Goal: Contribute content

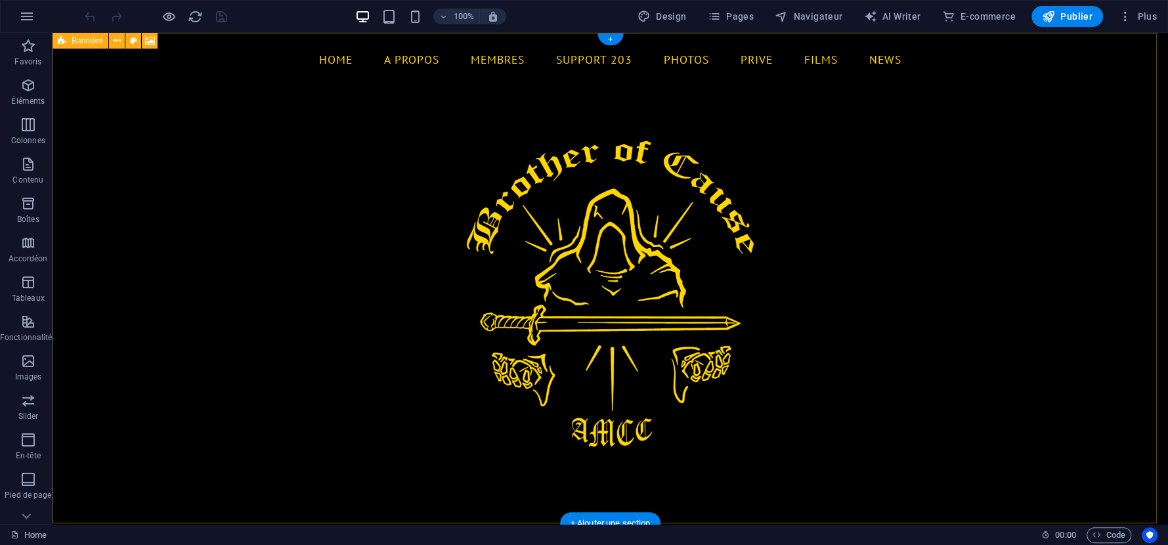
click at [669, 244] on figure at bounding box center [611, 278] width 1116 height 491
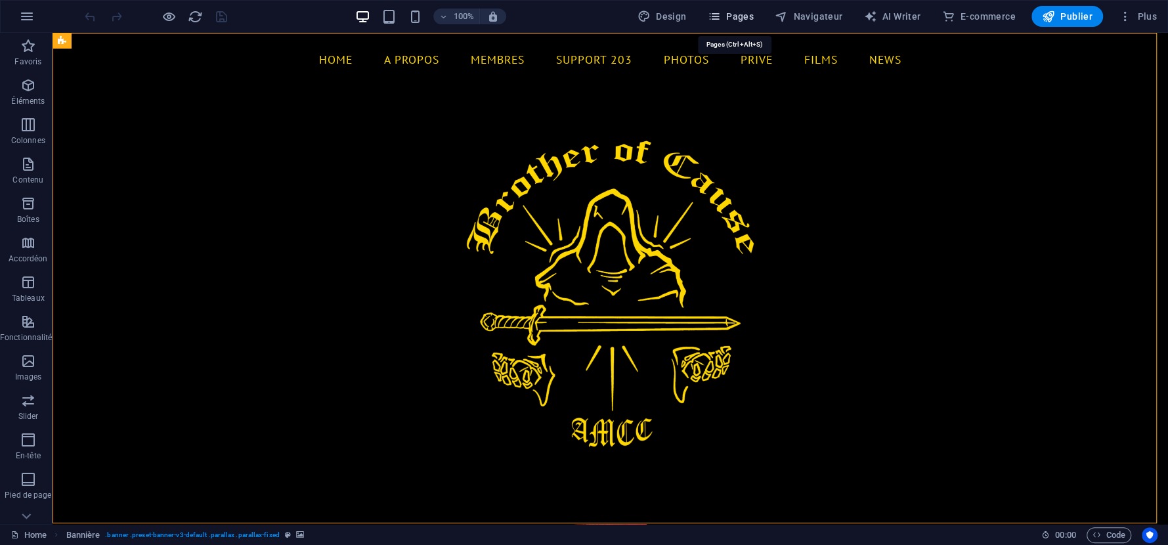
click at [745, 10] on span "Pages" at bounding box center [731, 16] width 46 height 13
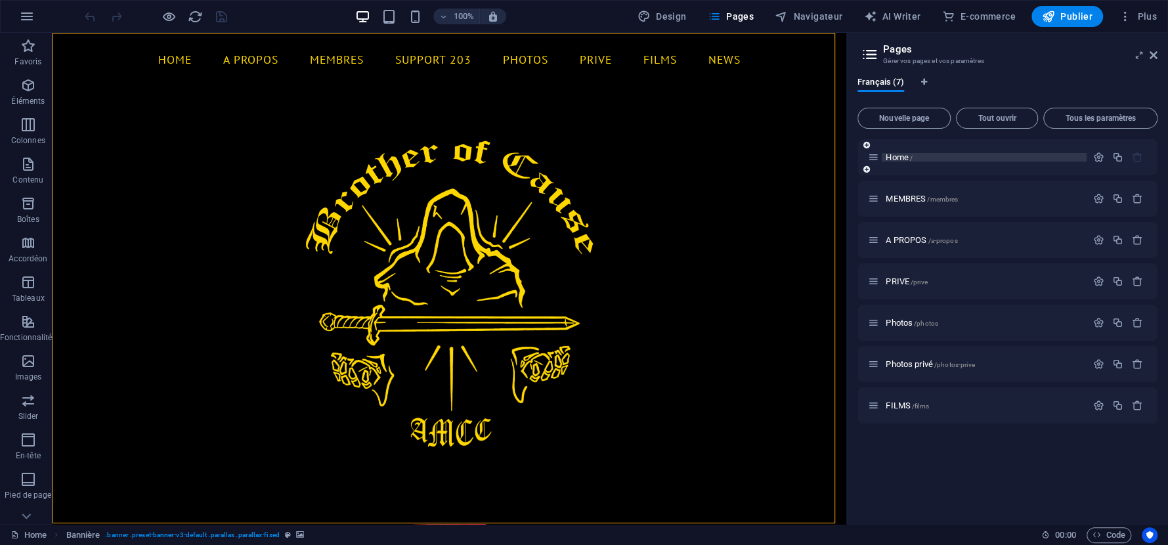
click at [883, 154] on div "Home /" at bounding box center [984, 157] width 205 height 9
click at [903, 159] on span "Home /" at bounding box center [899, 157] width 27 height 10
click at [1101, 159] on icon "button" at bounding box center [1098, 157] width 11 height 11
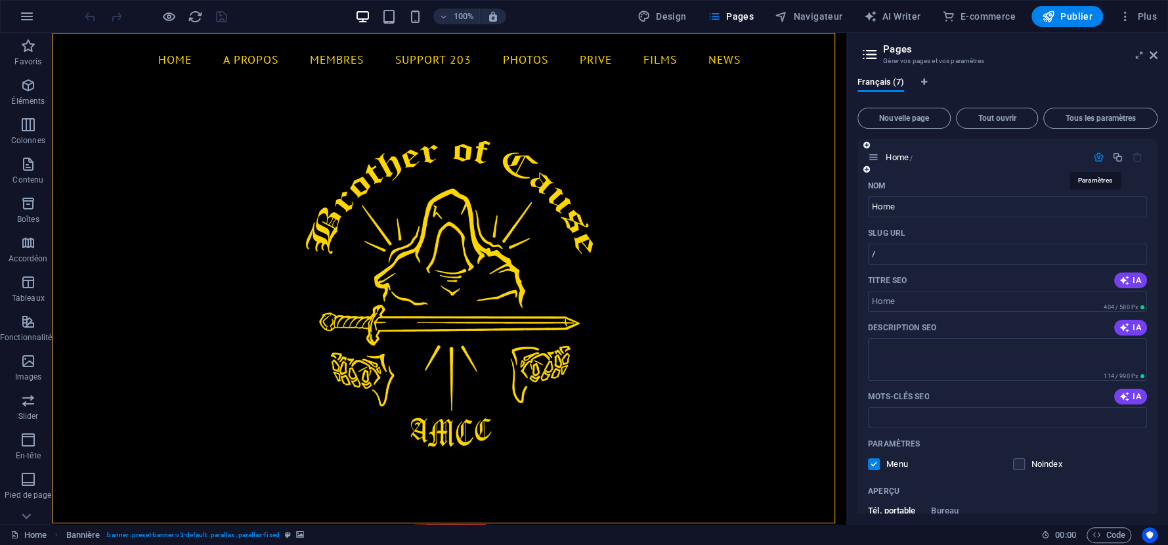
click at [1093, 157] on icon "button" at bounding box center [1098, 157] width 11 height 11
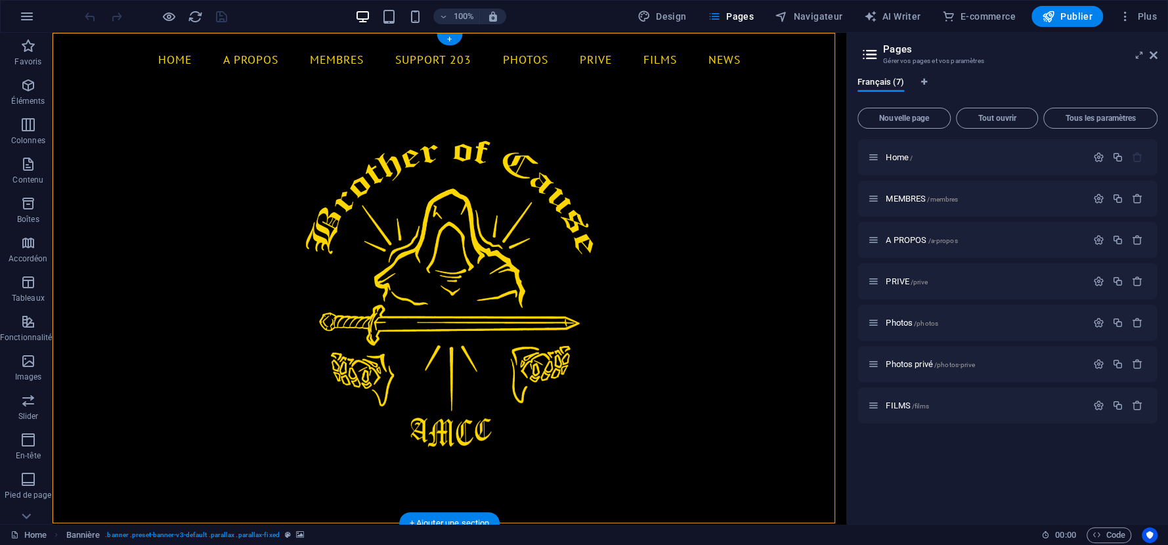
click at [615, 237] on figure at bounding box center [450, 278] width 794 height 491
click at [24, 20] on icon "button" at bounding box center [27, 17] width 16 height 16
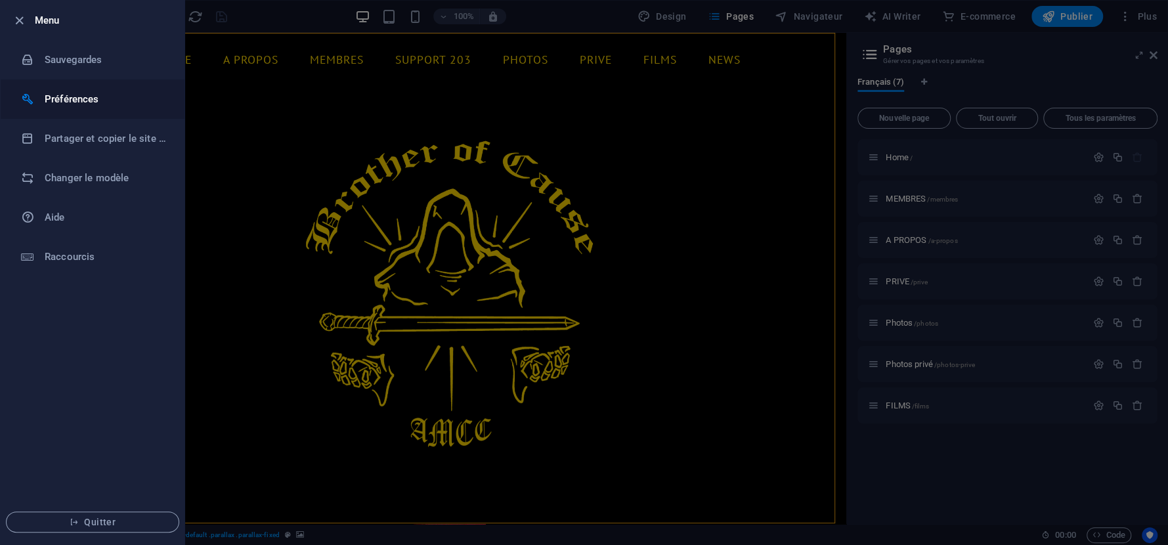
click at [53, 99] on h6 "Préférences" at bounding box center [105, 99] width 121 height 16
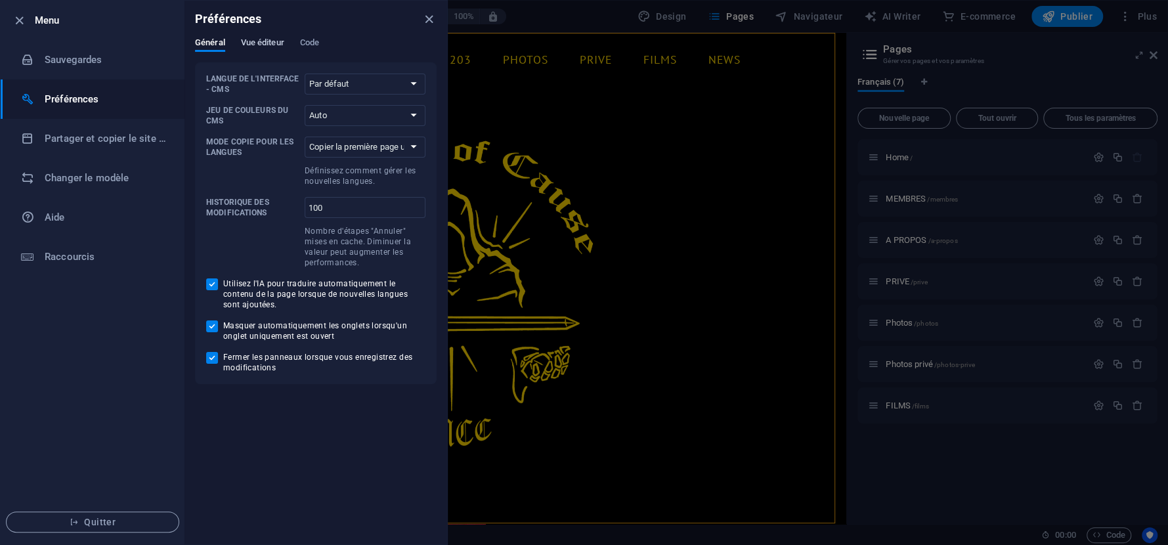
drag, startPoint x: 263, startPoint y: 45, endPoint x: 274, endPoint y: 45, distance: 11.2
click at [263, 45] on span "Vue éditeur" at bounding box center [262, 44] width 43 height 18
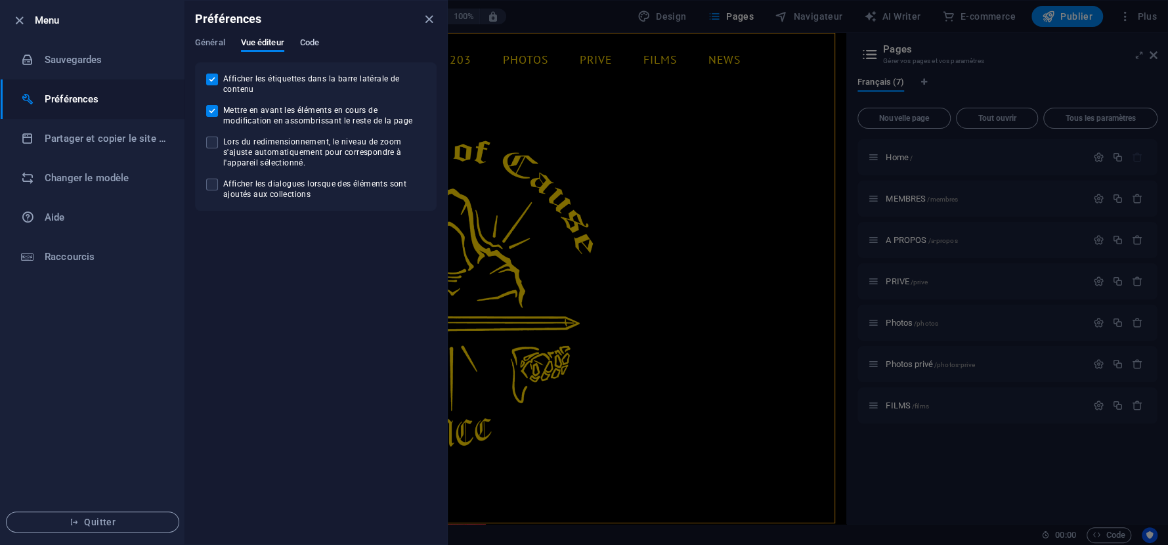
click at [314, 38] on span "Code" at bounding box center [309, 44] width 19 height 18
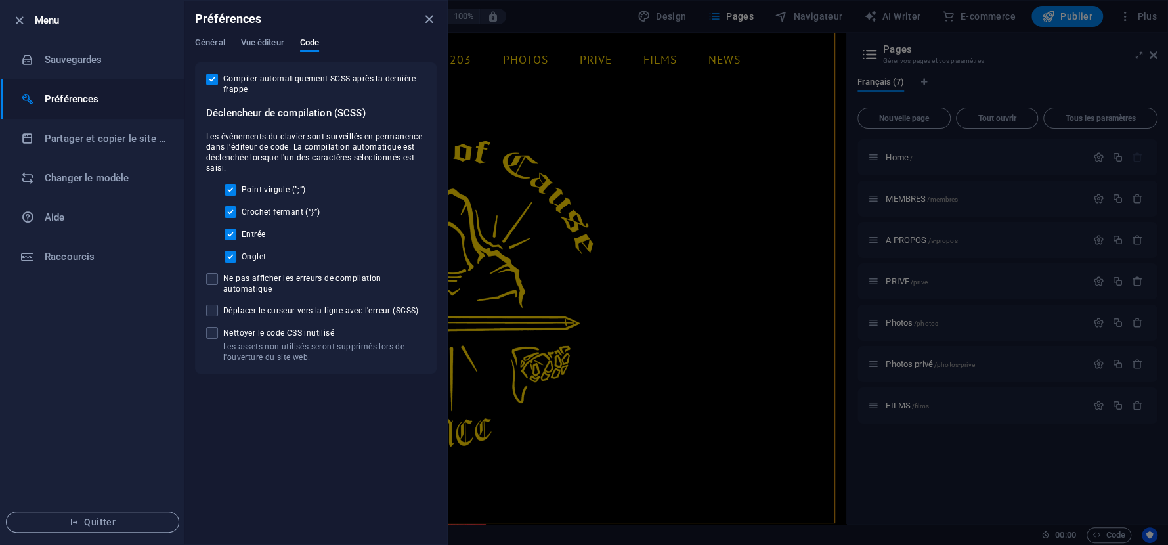
click at [669, 228] on div at bounding box center [584, 272] width 1168 height 545
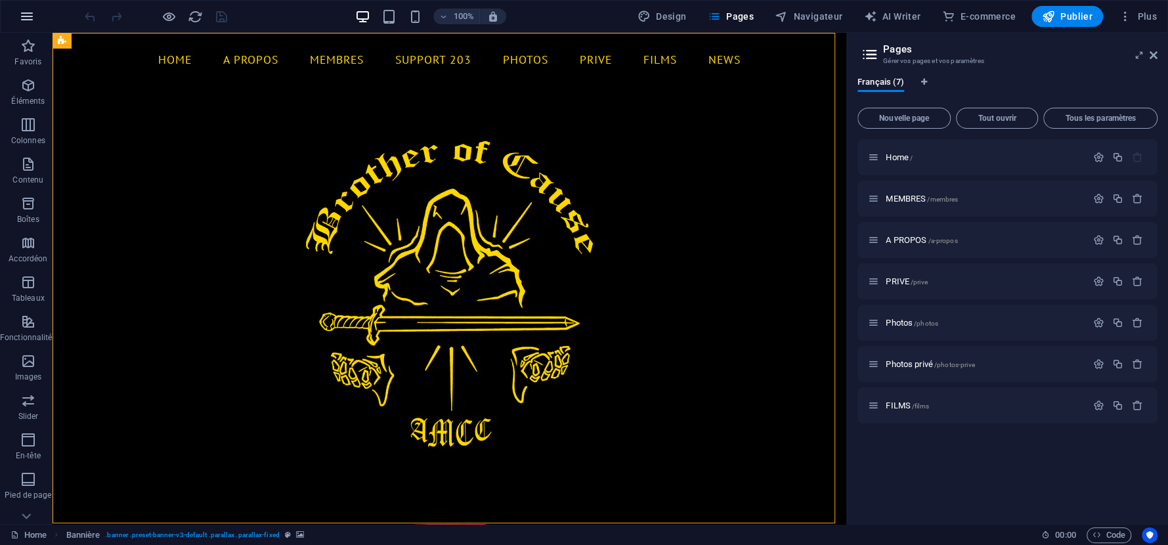
click at [21, 15] on icon "button" at bounding box center [27, 17] width 16 height 16
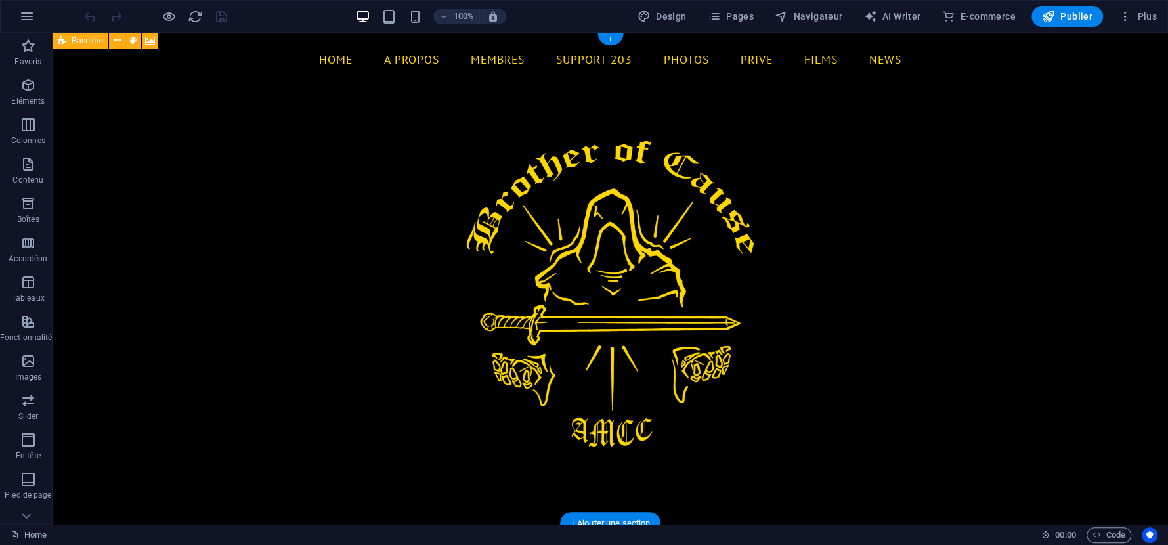
drag, startPoint x: 179, startPoint y: 227, endPoint x: 307, endPoint y: 167, distance: 141.0
click at [178, 223] on figure at bounding box center [611, 278] width 1116 height 491
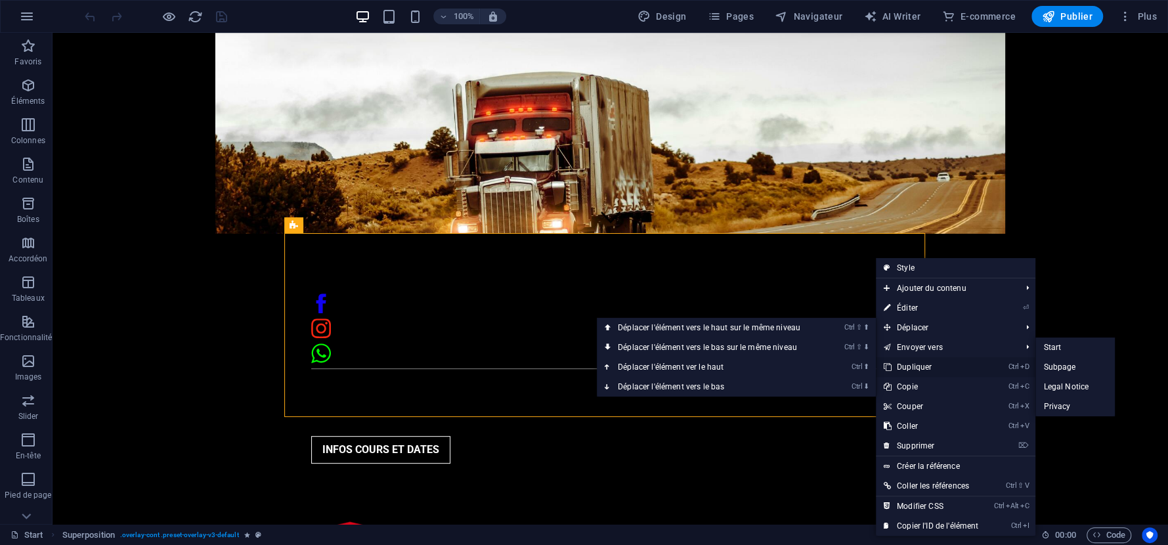
click at [918, 364] on link "Ctrl D Dupliquer" at bounding box center [931, 367] width 110 height 20
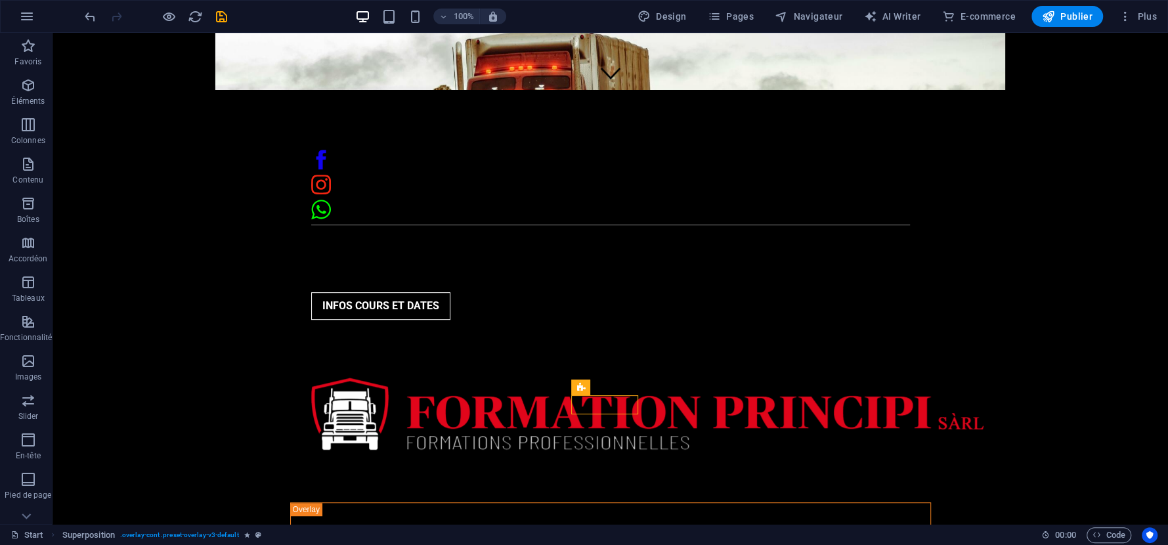
scroll to position [436, 0]
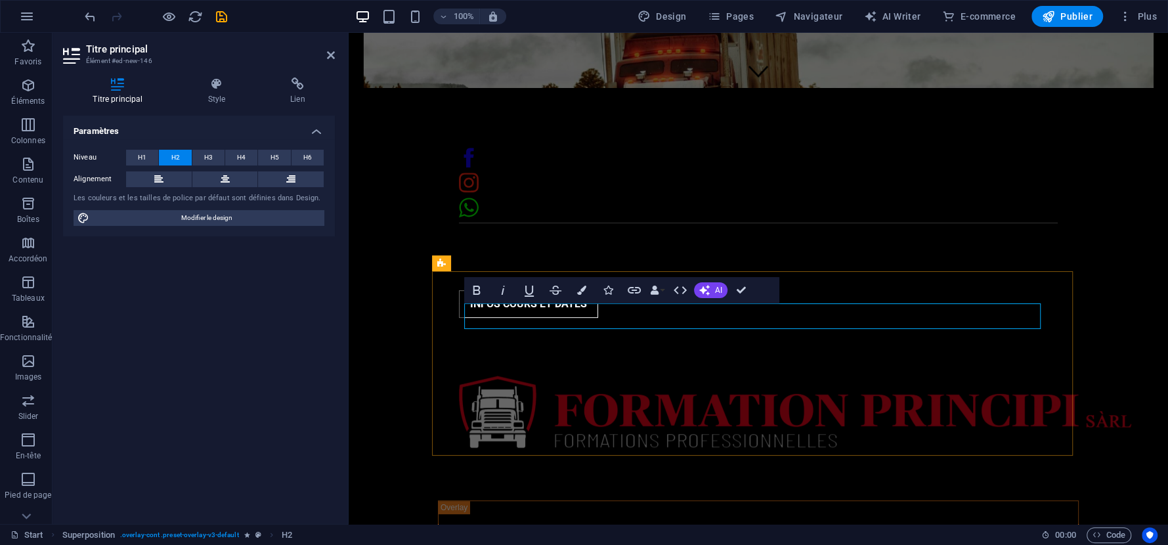
drag, startPoint x: 960, startPoint y: 315, endPoint x: 854, endPoint y: 318, distance: 106.4
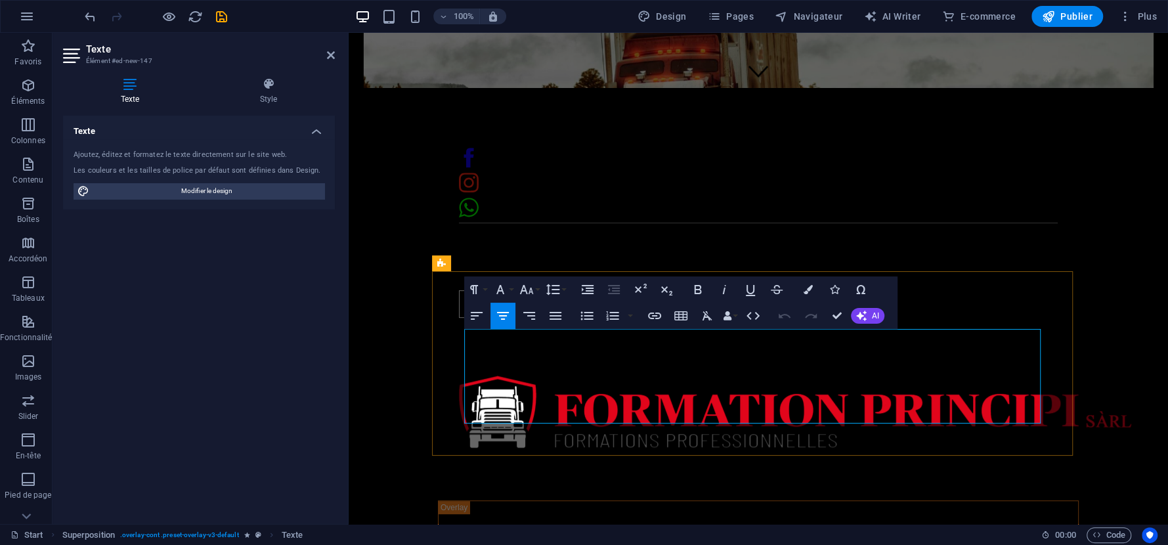
drag, startPoint x: 774, startPoint y: 334, endPoint x: 685, endPoint y: 336, distance: 89.3
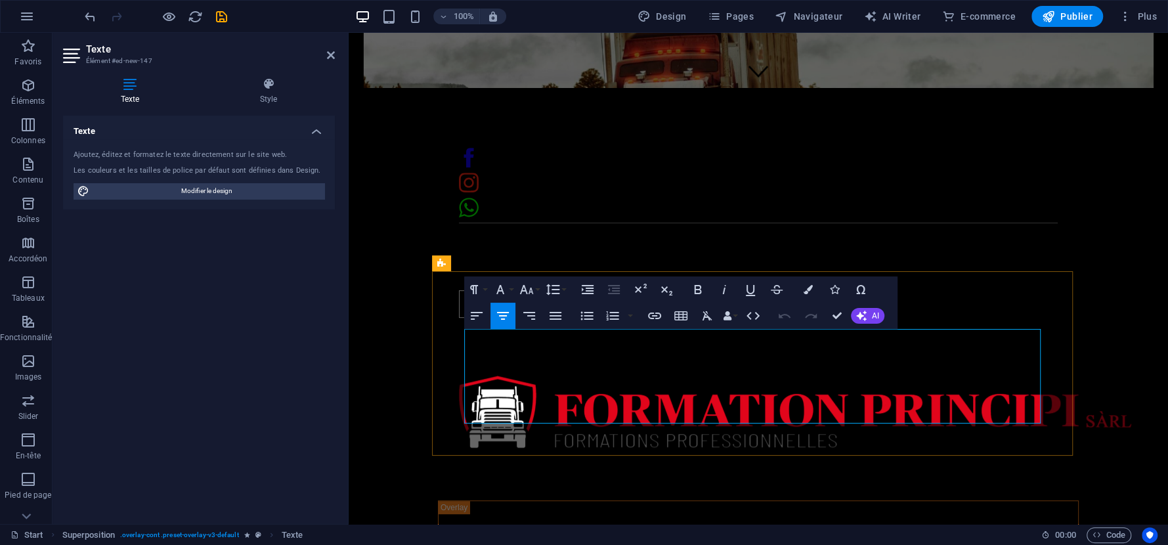
drag, startPoint x: 748, startPoint y: 335, endPoint x: 682, endPoint y: 340, distance: 66.5
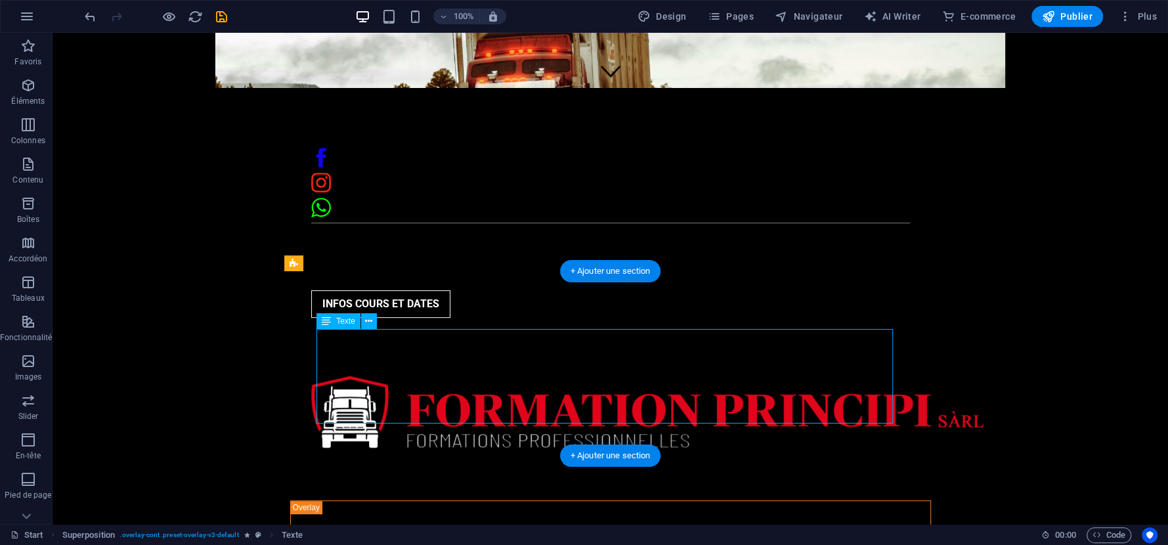
drag, startPoint x: 541, startPoint y: 348, endPoint x: 583, endPoint y: 359, distance: 43.3
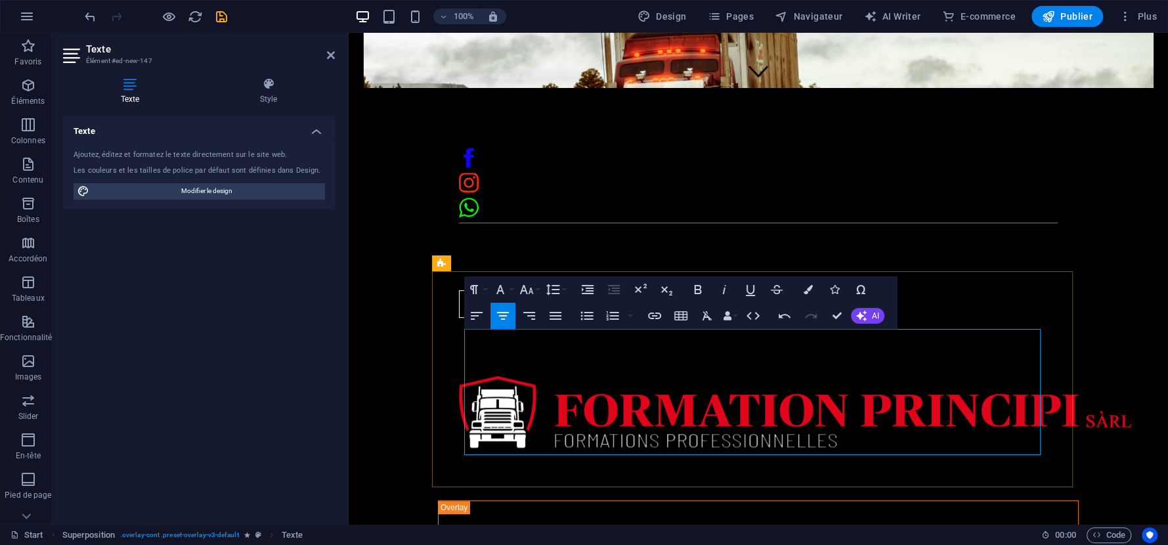
drag, startPoint x: 820, startPoint y: 430, endPoint x: 683, endPoint y: 366, distance: 151.3
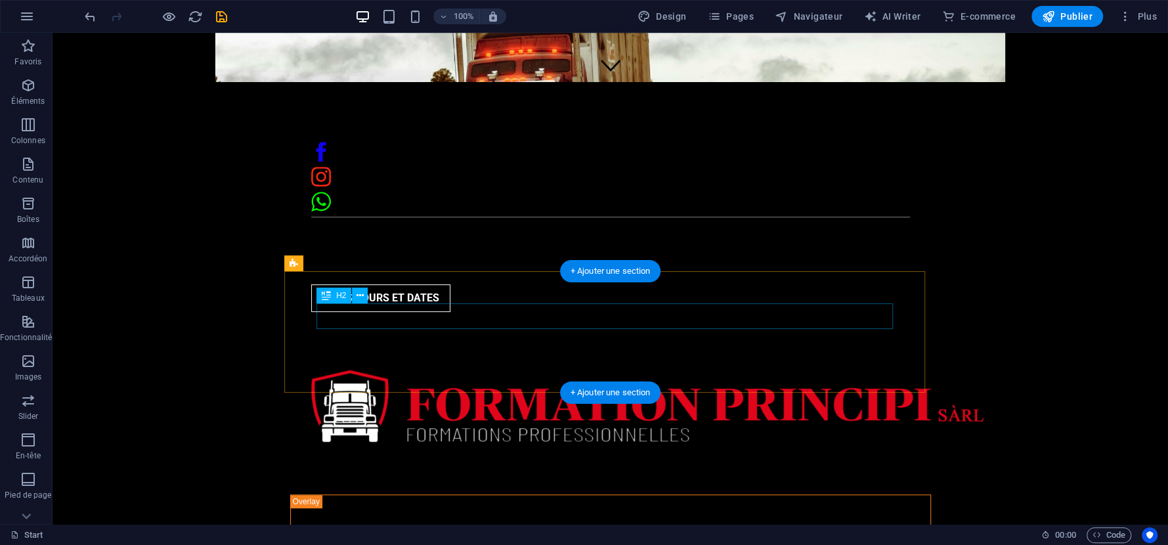
scroll to position [509, 0]
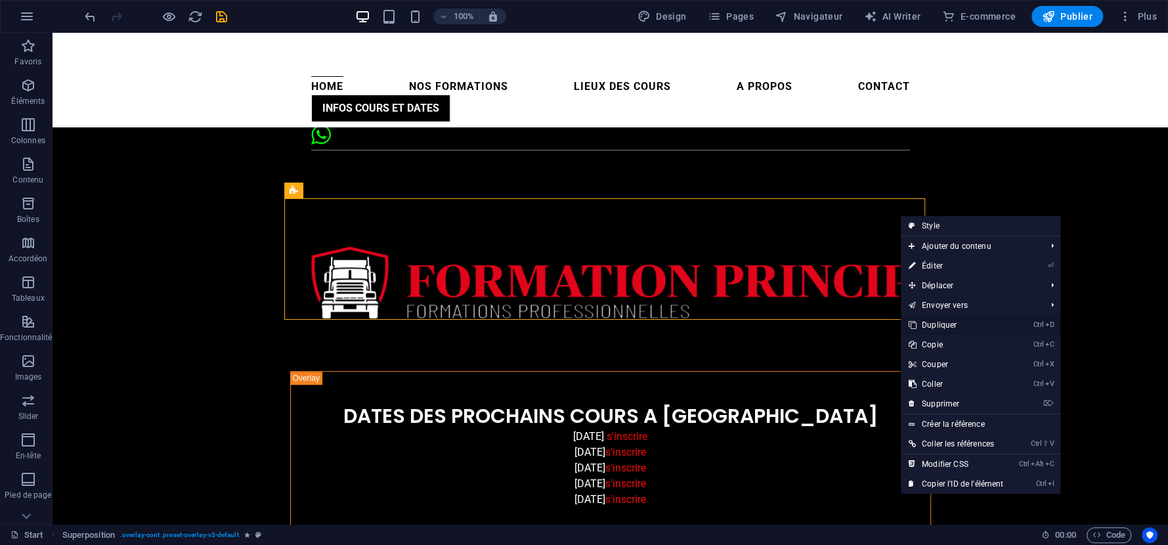
click at [959, 326] on link "Ctrl D Dupliquer" at bounding box center [956, 325] width 110 height 20
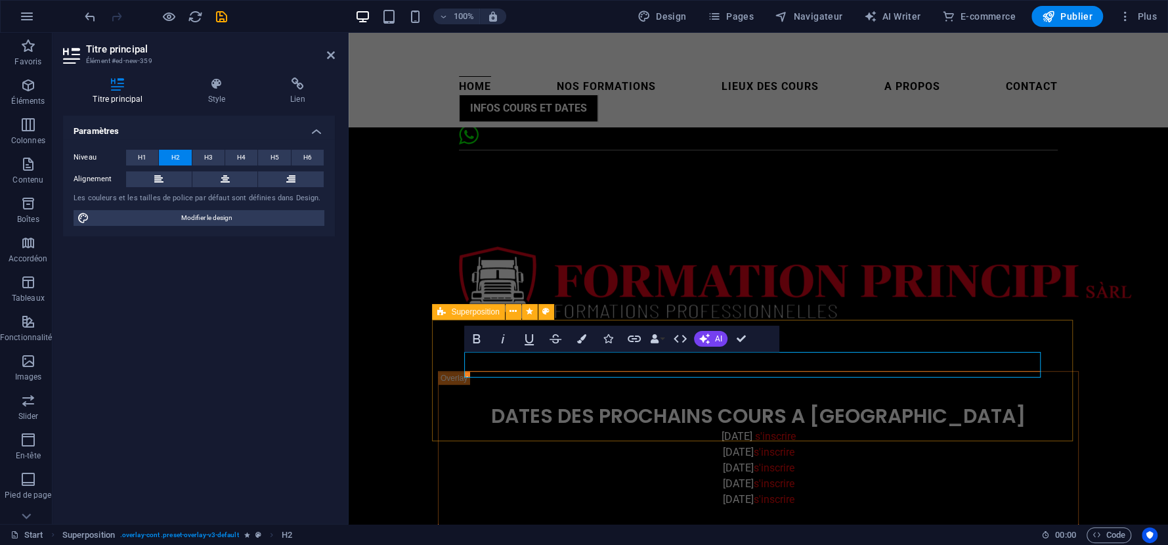
drag, startPoint x: 984, startPoint y: 357, endPoint x: 853, endPoint y: 364, distance: 131.5
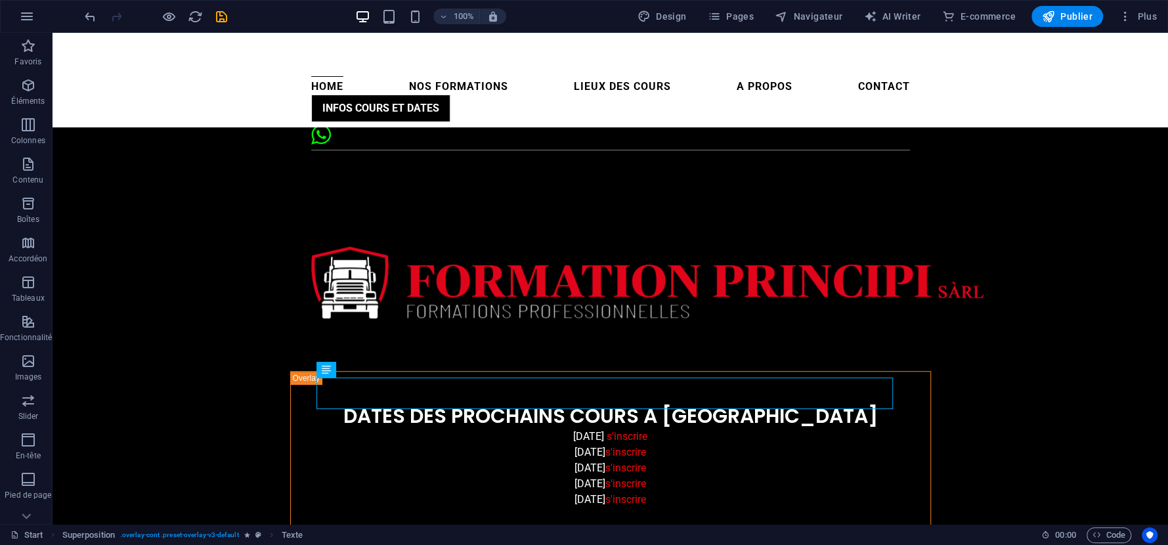
click at [1069, 18] on span "Publier" at bounding box center [1067, 16] width 51 height 13
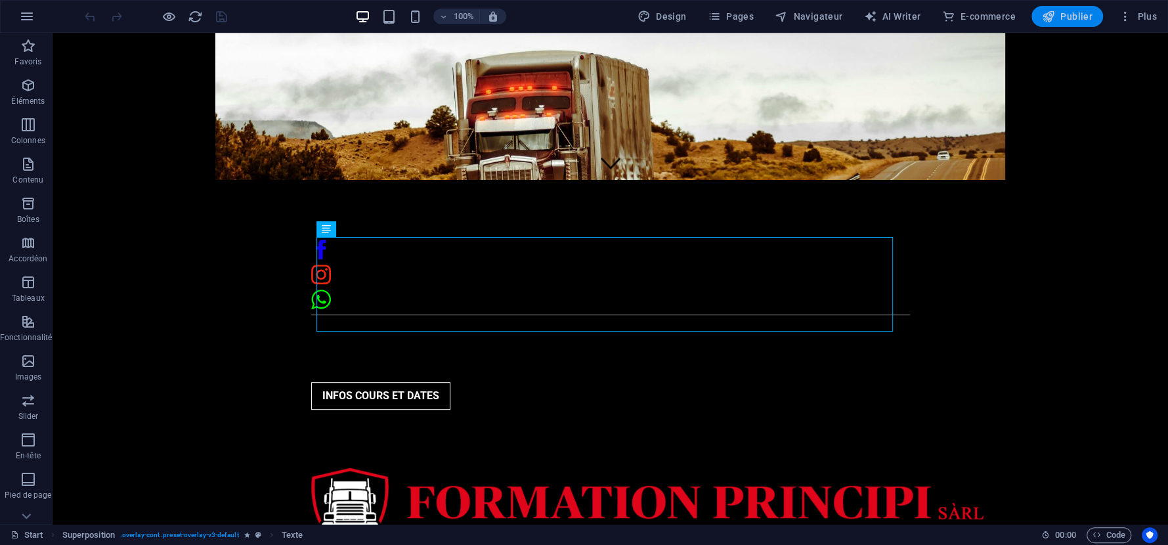
click at [1059, 14] on span "Publier" at bounding box center [1067, 16] width 51 height 13
